Goal: Task Accomplishment & Management: Use online tool/utility

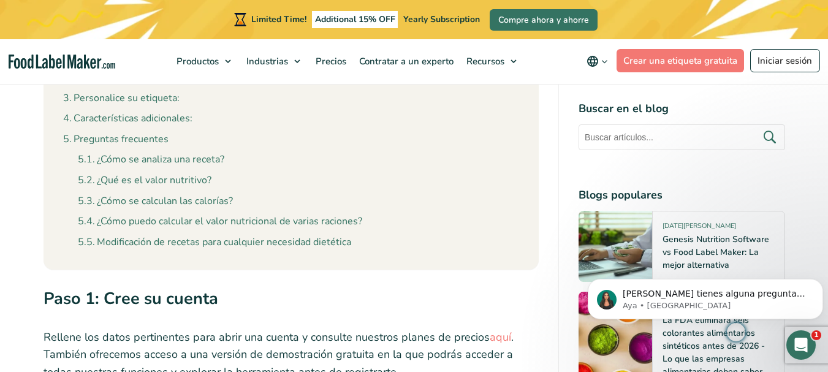
click at [629, 143] on input "text" at bounding box center [682, 137] width 207 height 26
click at [672, 66] on link "Crear una etiqueta gratuita" at bounding box center [681, 60] width 128 height 23
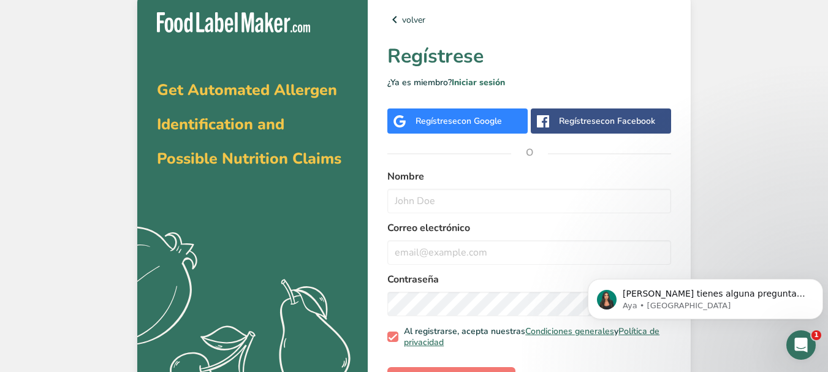
click at [489, 124] on span "con Google" at bounding box center [479, 121] width 45 height 12
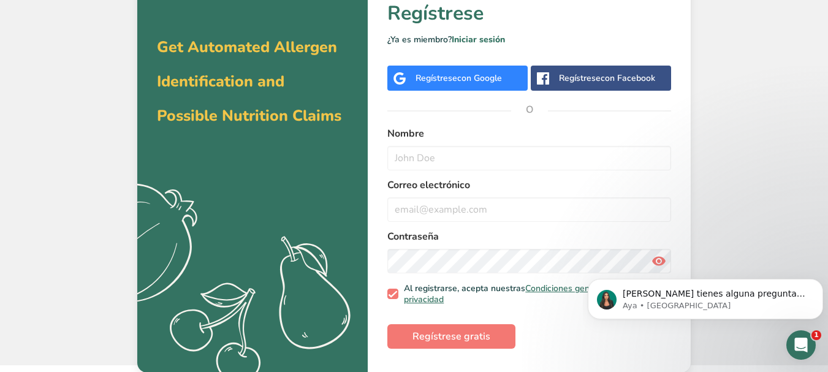
scroll to position [44, 0]
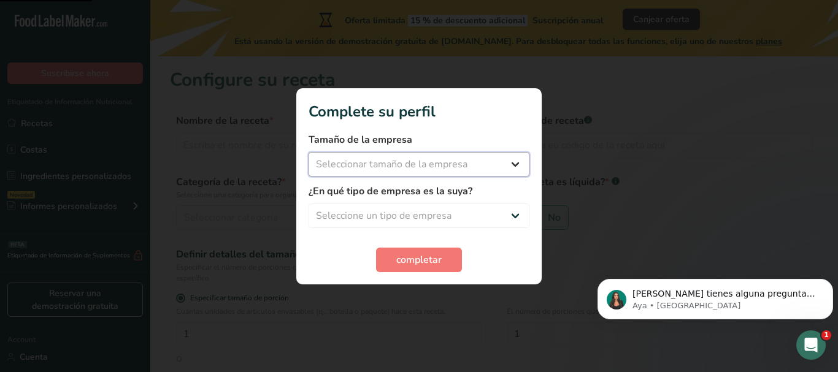
click at [421, 162] on select "Seleccionar tamaño de la empresa" at bounding box center [418, 164] width 221 height 25
select select "1"
click at [308, 152] on select "Seleccionar tamaño de la empresa Menos de 10 empleados De 10 a 50 empleados De …" at bounding box center [418, 164] width 221 height 25
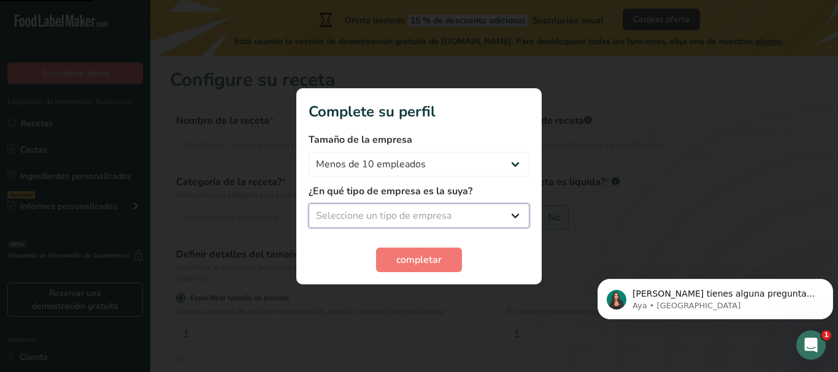
click at [410, 217] on select "Seleccione un tipo de empresa Fabricante de alimentos envasados Restaurante y c…" at bounding box center [418, 216] width 221 height 25
select select "8"
click at [308, 204] on select "Seleccione un tipo de empresa Fabricante de alimentos envasados Restaurante y c…" at bounding box center [418, 216] width 221 height 25
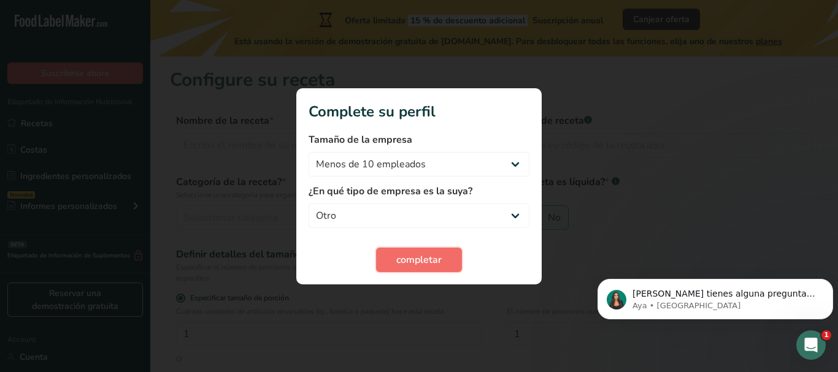
click at [423, 254] on span "completar" at bounding box center [418, 260] width 45 height 15
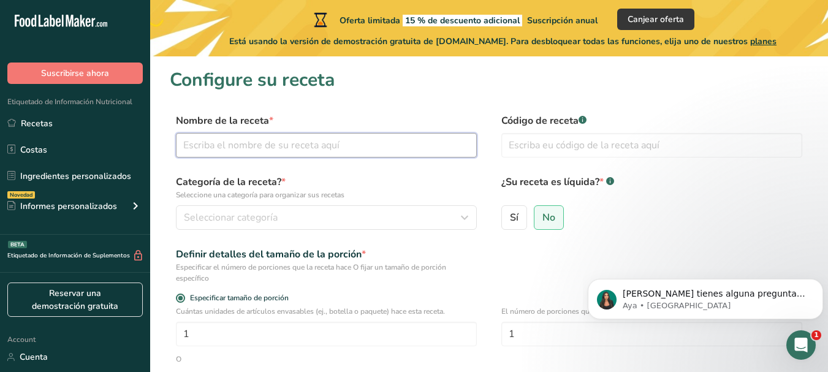
click at [300, 150] on input "text" at bounding box center [326, 145] width 301 height 25
type input "Cacahuate garapiñado"
click at [556, 146] on input "text" at bounding box center [652, 145] width 301 height 25
type input "0"
type input "Garap01"
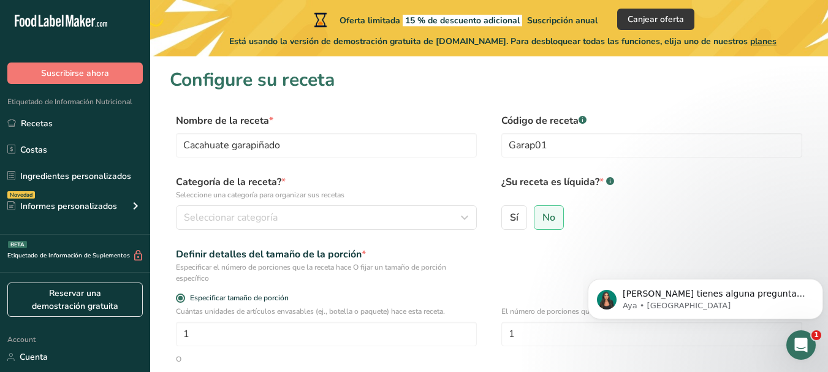
click at [275, 204] on div "Categoría de la receta? * Seleccione una categoría para organizar sus recetas S…" at bounding box center [326, 202] width 301 height 55
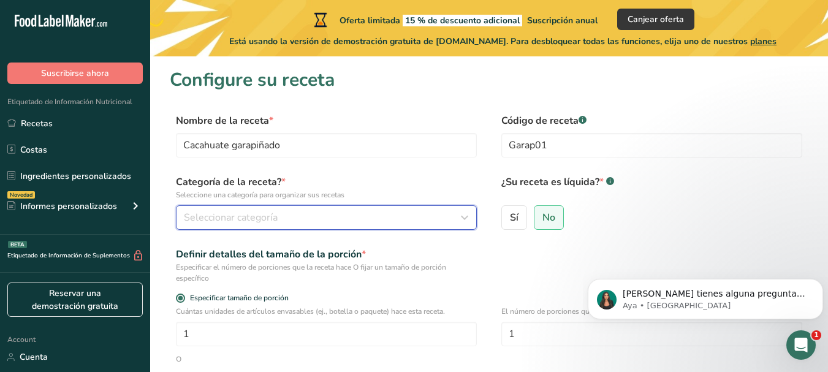
click at [275, 215] on span "Seleccionar categoría" at bounding box center [231, 217] width 94 height 15
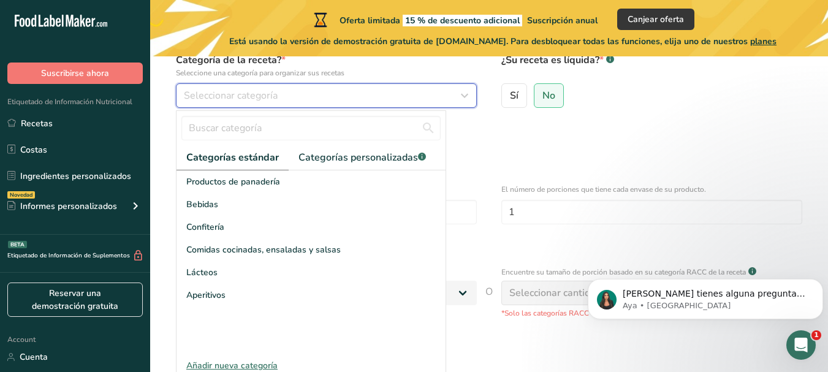
scroll to position [123, 0]
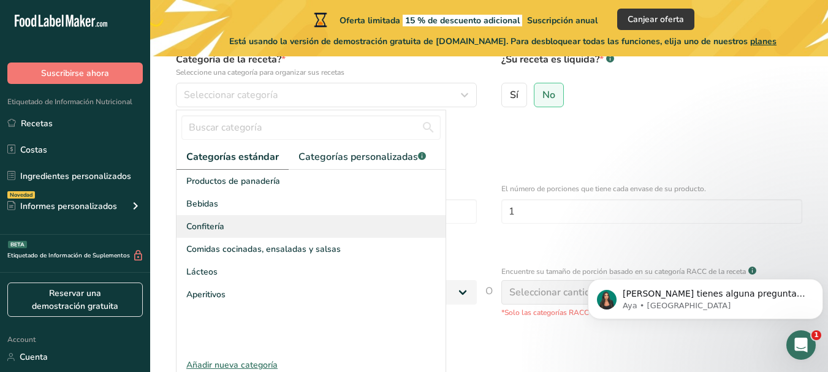
click at [250, 223] on div "Confitería" at bounding box center [311, 226] width 269 height 23
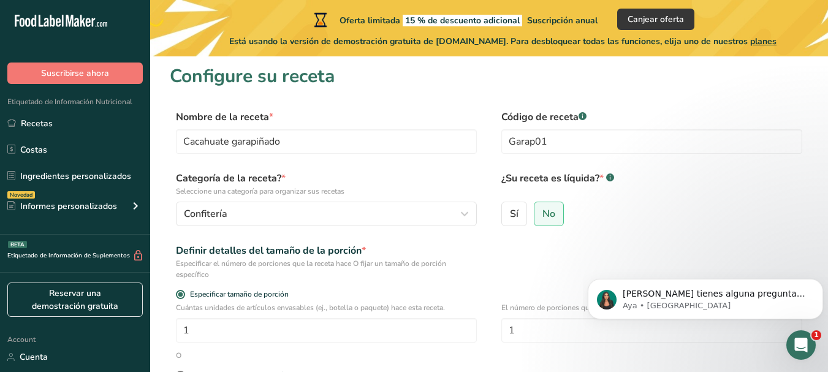
scroll to position [0, 0]
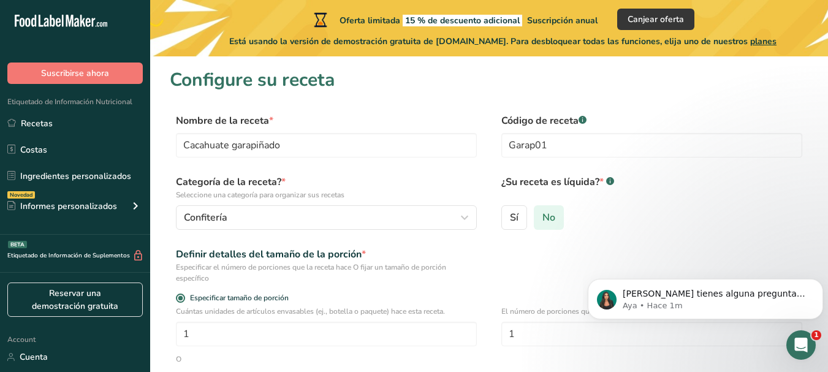
click at [549, 223] on span "No" at bounding box center [549, 218] width 13 height 12
click at [543, 221] on input "No" at bounding box center [539, 217] width 8 height 8
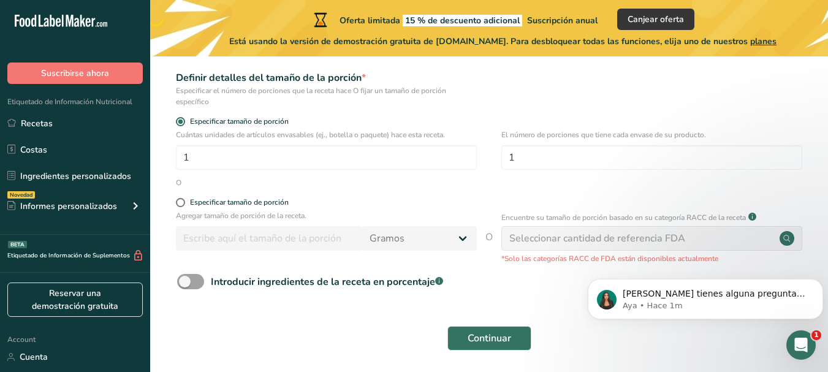
scroll to position [184, 0]
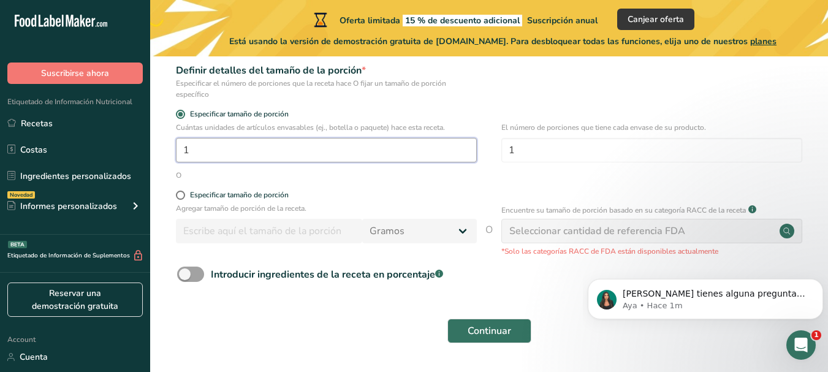
click at [237, 137] on div "Cuántas unidades de artículos envasables (ej., botella o paquete) hace esta rec…" at bounding box center [326, 142] width 301 height 40
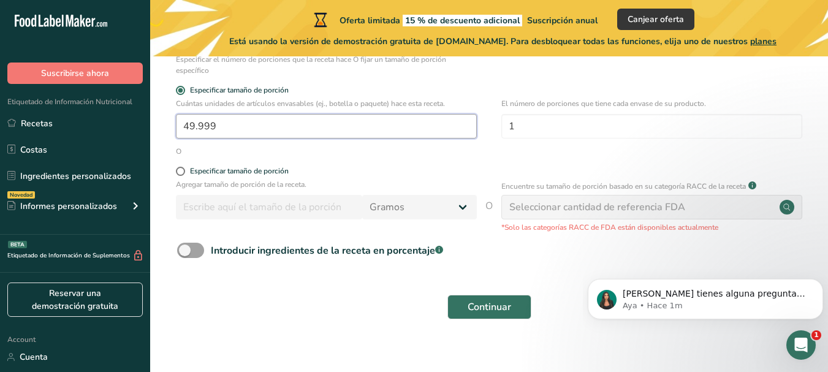
scroll to position [221, 0]
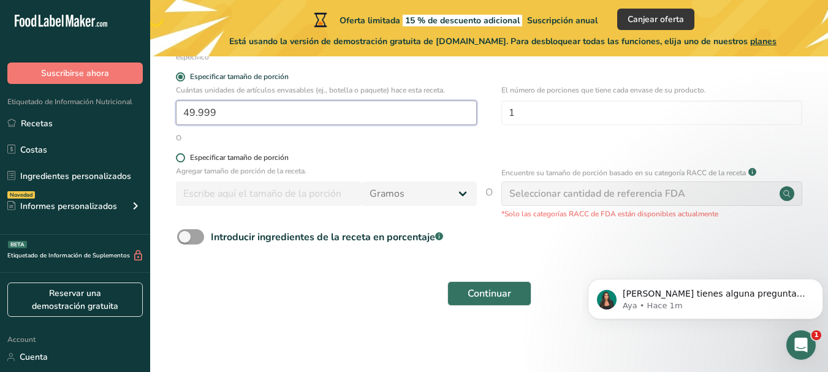
type input "49.999"
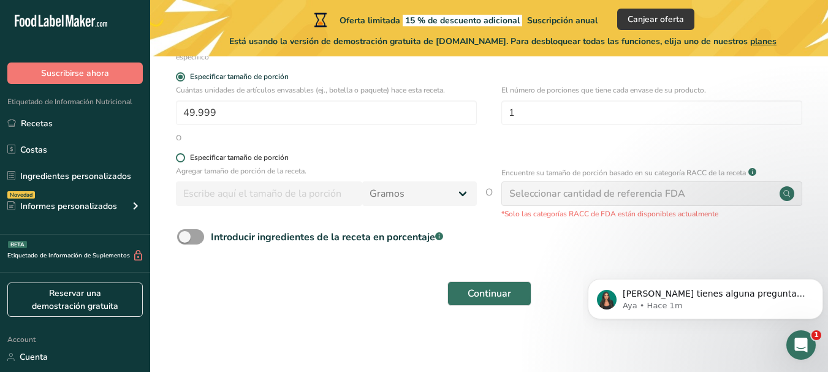
click at [186, 161] on span "Especificar tamaño de porción" at bounding box center [237, 157] width 104 height 9
click at [184, 161] on input "Especificar tamaño de porción" at bounding box center [180, 158] width 8 height 8
radio input "true"
radio input "false"
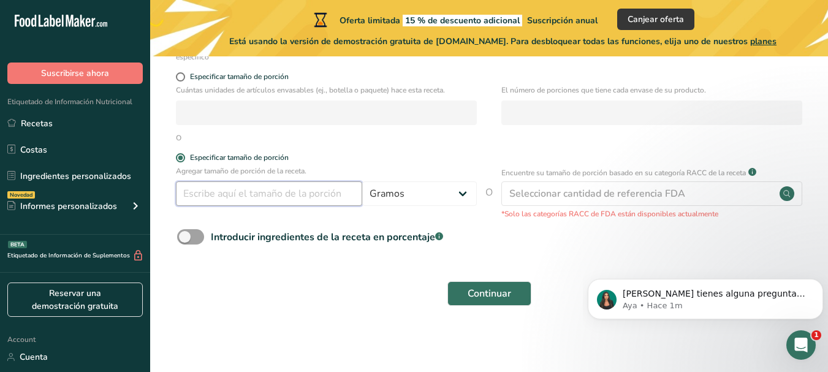
click at [299, 194] on input "number" at bounding box center [269, 194] width 186 height 25
type input "50"
click at [482, 297] on span "Continuar" at bounding box center [490, 293] width 44 height 15
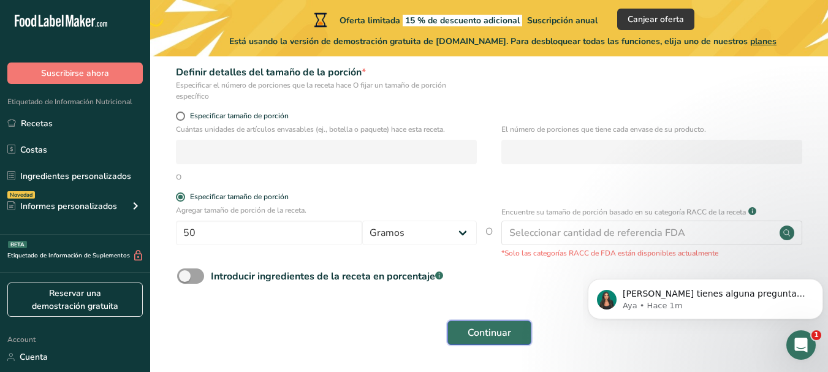
scroll to position [160, 0]
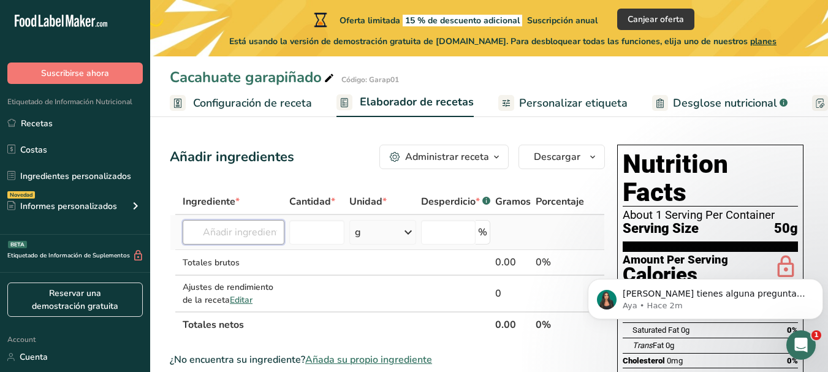
click at [278, 234] on input "text" at bounding box center [234, 232] width 102 height 25
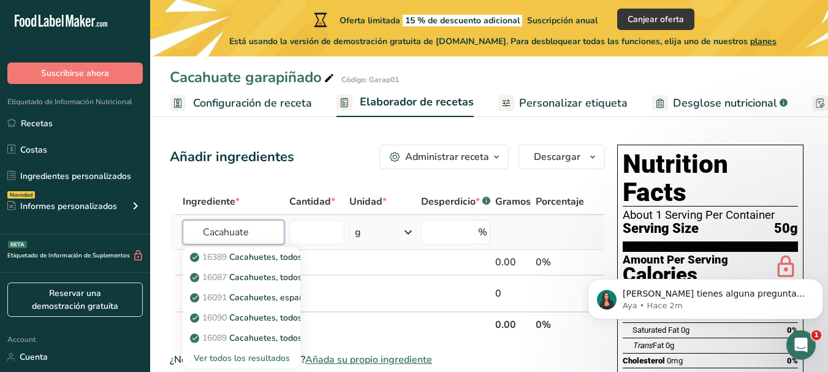
type input "Cacahuate"
click at [360, 229] on div "g" at bounding box center [358, 232] width 6 height 15
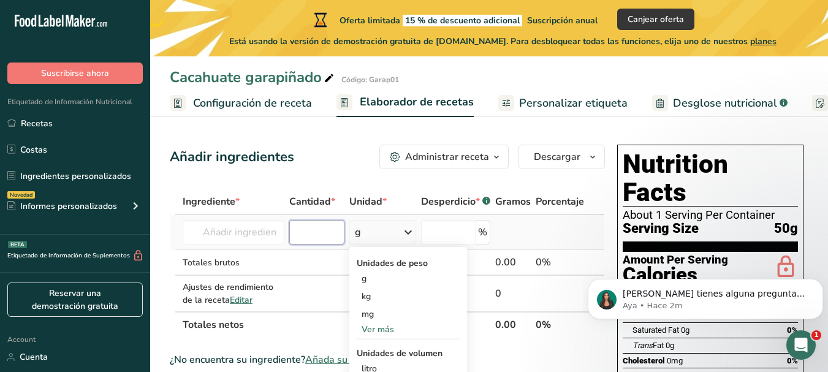
click at [332, 234] on input "number" at bounding box center [316, 232] width 55 height 25
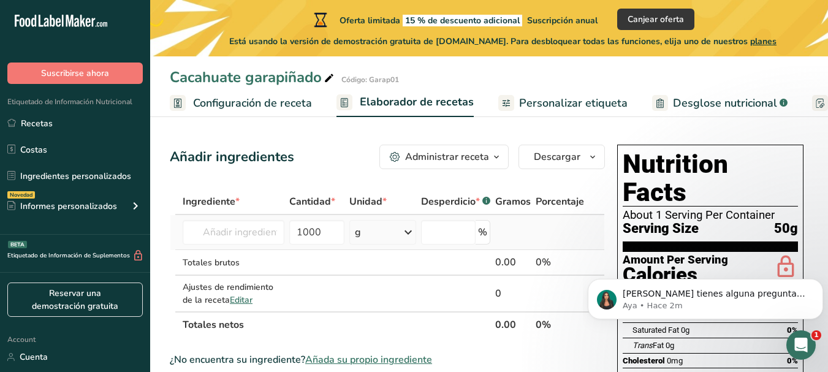
click at [410, 232] on icon at bounding box center [408, 232] width 15 height 22
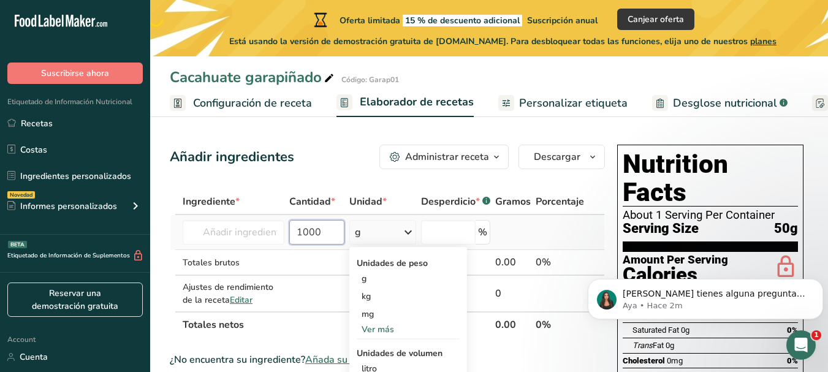
click at [335, 227] on input "1000" at bounding box center [316, 232] width 55 height 25
type input "1000"
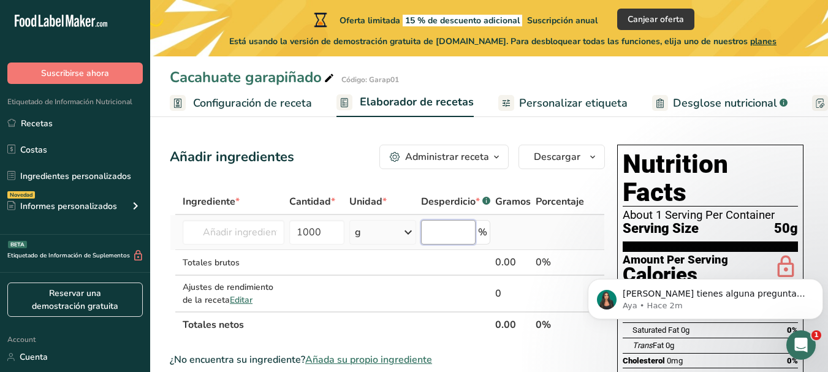
click at [441, 235] on input "number" at bounding box center [448, 232] width 55 height 25
type input "0"
click at [457, 264] on td at bounding box center [456, 263] width 74 height 26
click at [250, 227] on input "text" at bounding box center [234, 232] width 102 height 25
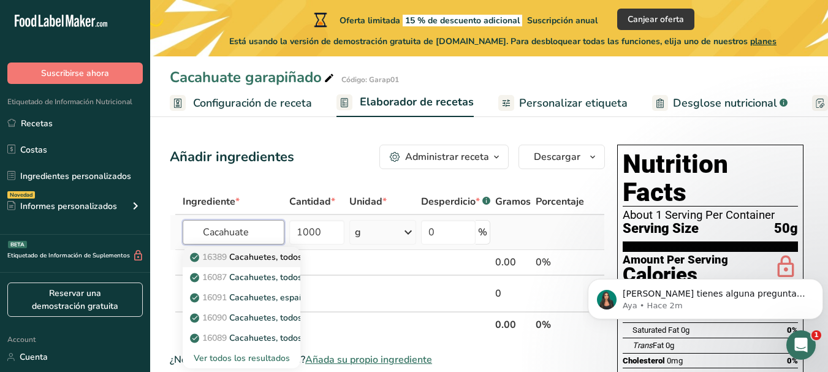
type input "Cacahuate"
click at [262, 256] on p "16389 Cacahuetes, todos los tipos, tostados en aceite, sin sal" at bounding box center [319, 257] width 252 height 13
type input "Peanuts, all types, oil-roasted, without salt"
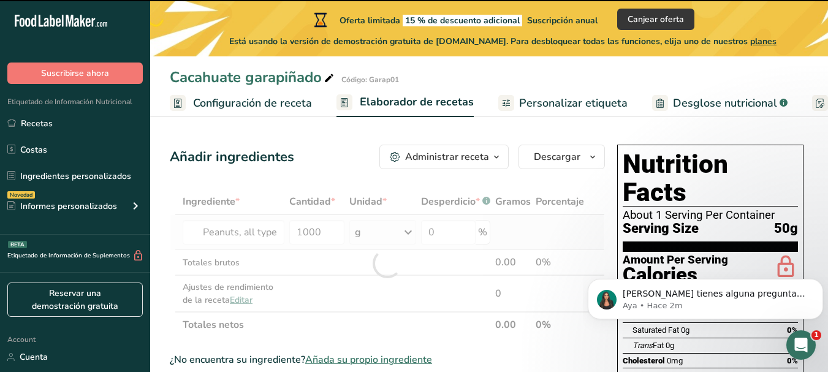
type input "0"
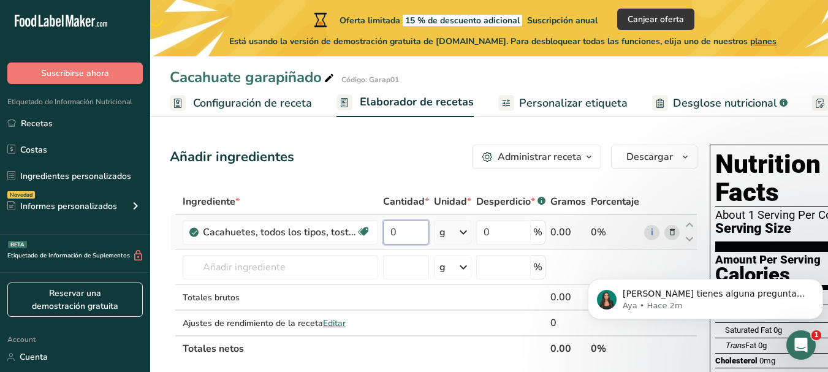
click at [394, 232] on input "0" at bounding box center [406, 232] width 46 height 25
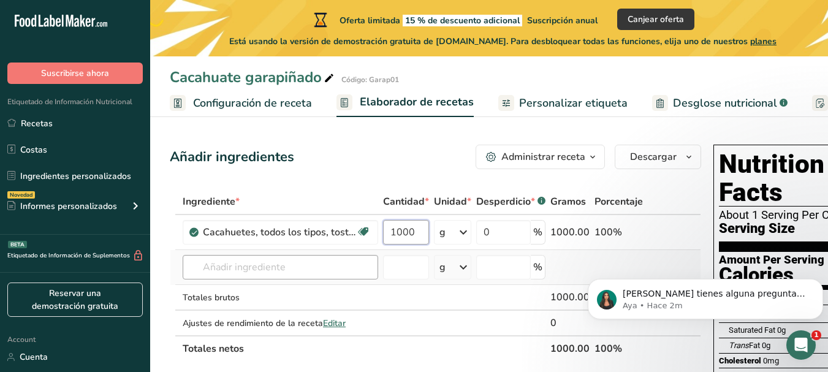
type input "1000"
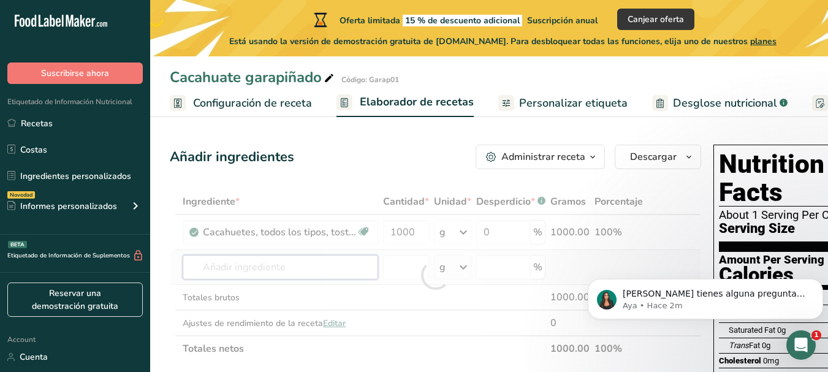
click at [292, 260] on div "Ingrediente * Cantidad * Unidad * Desperdicio * .a-a{fill:#347362;}.b-a{fill:#f…" at bounding box center [436, 275] width 532 height 173
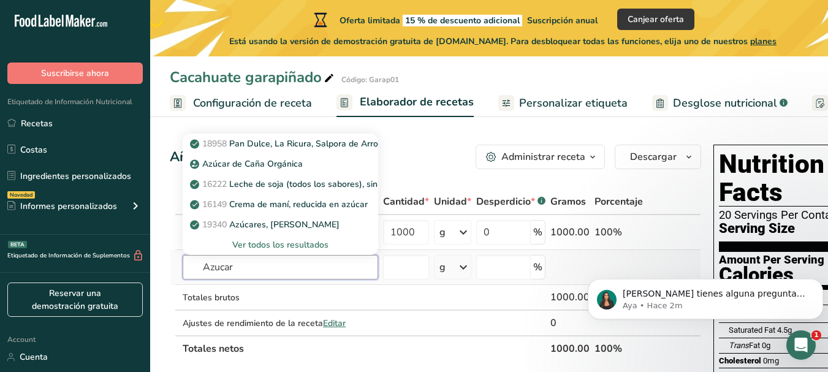
type input "Azucar"
click at [289, 245] on div "Ver todos los resultados" at bounding box center [281, 245] width 176 height 13
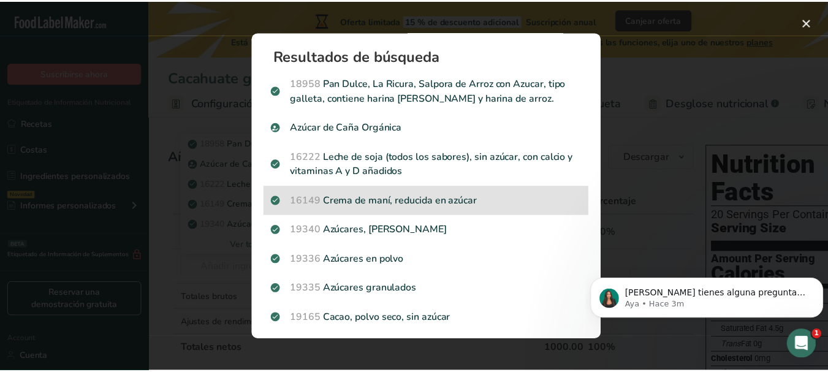
scroll to position [61, 0]
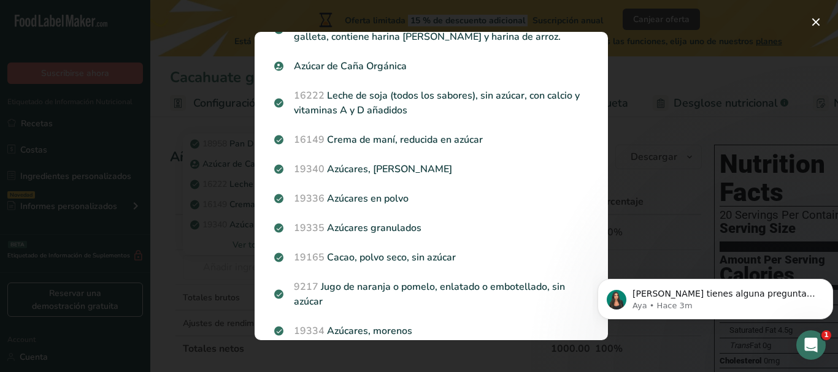
click at [408, 226] on p "19335 Azúcares granulados" at bounding box center [431, 228] width 314 height 15
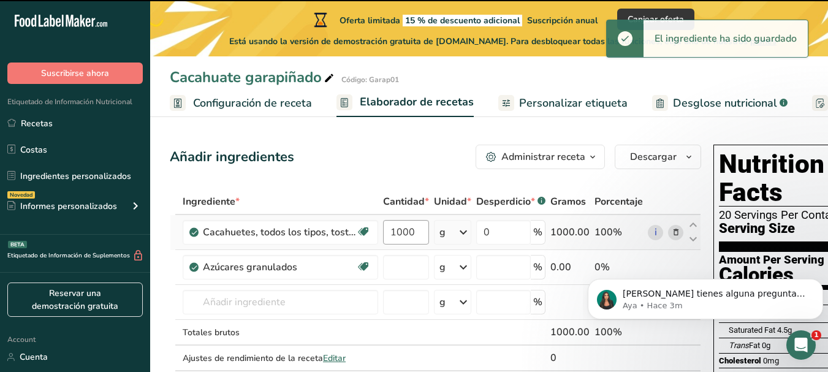
type input "0"
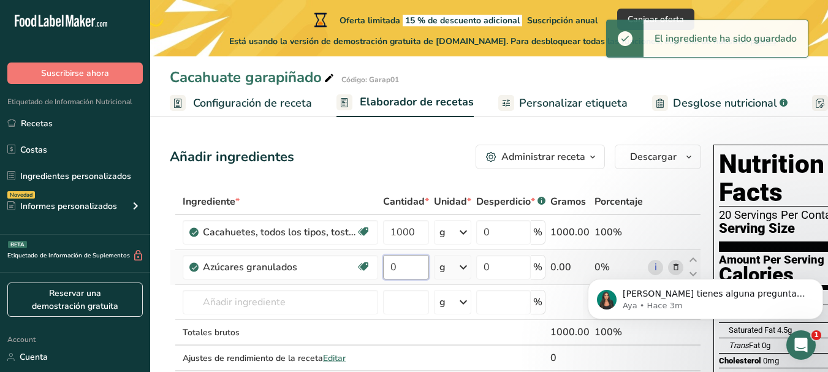
click at [400, 272] on input "0" at bounding box center [406, 267] width 46 height 25
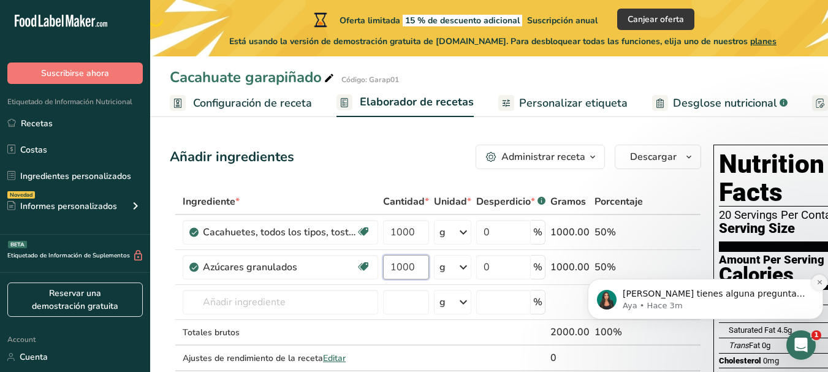
type input "1000"
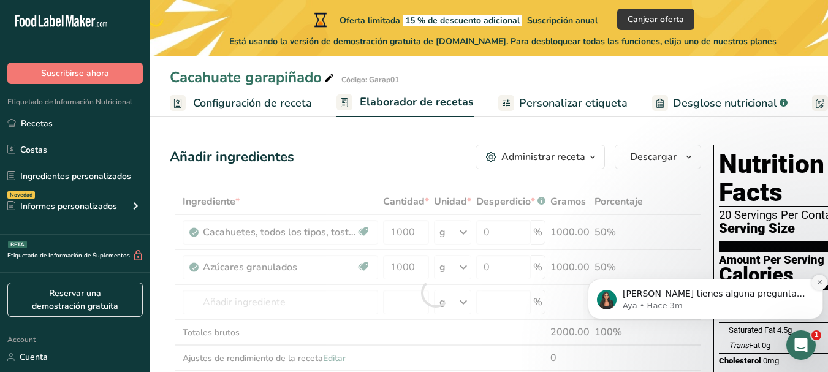
click at [819, 281] on icon "Dismiss notification" at bounding box center [820, 282] width 7 height 7
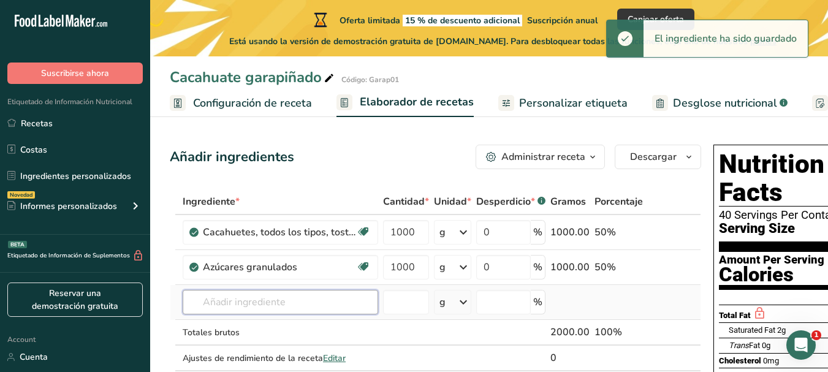
click at [270, 300] on input "text" at bounding box center [281, 302] width 196 height 25
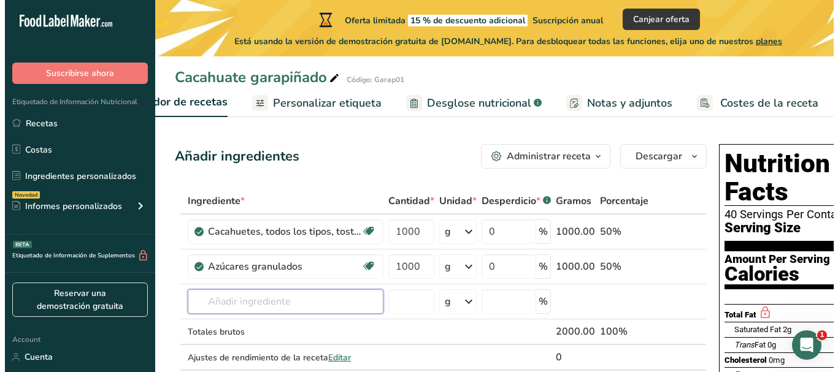
scroll to position [0, 0]
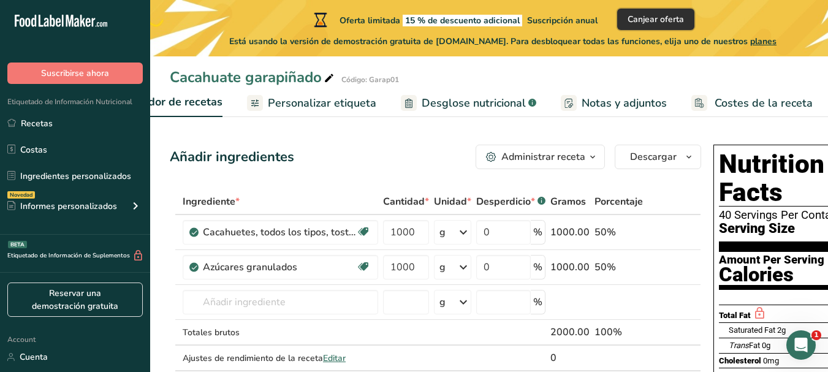
click at [677, 13] on span "Canjear oferta" at bounding box center [656, 19] width 56 height 13
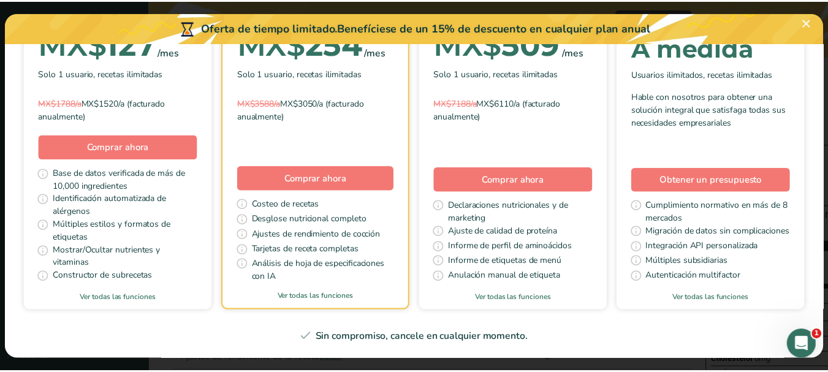
scroll to position [245, 0]
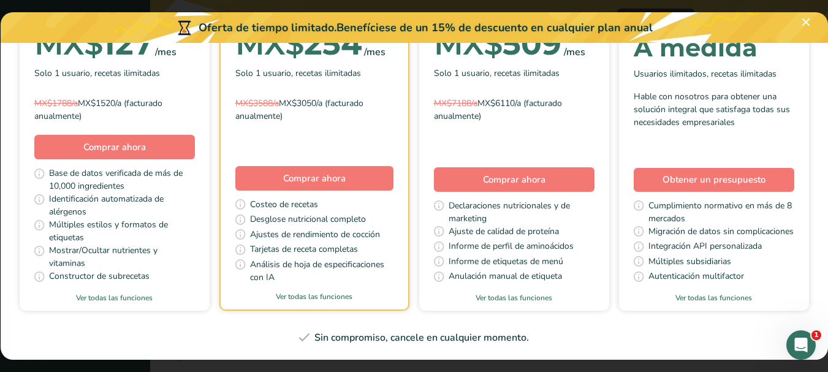
scroll to position [160, 0]
click at [805, 21] on button "Pick Your Pricing Plan Modal" at bounding box center [807, 22] width 20 height 20
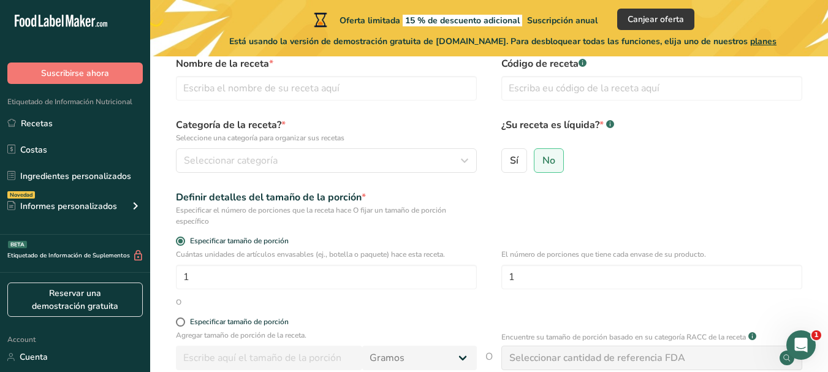
scroll to position [0, 0]
